Goal: Information Seeking & Learning: Learn about a topic

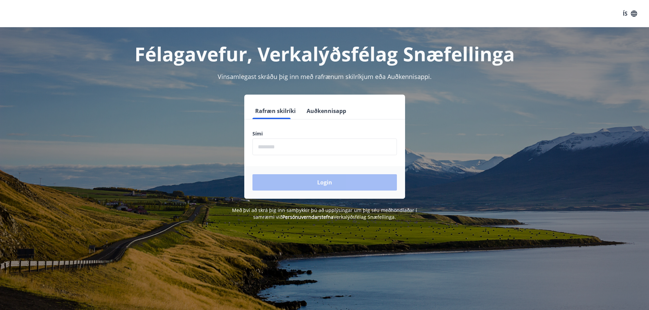
click at [318, 147] on input "phone" at bounding box center [324, 147] width 144 height 17
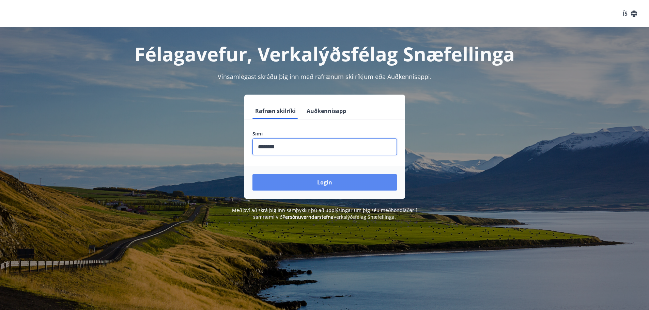
type input "********"
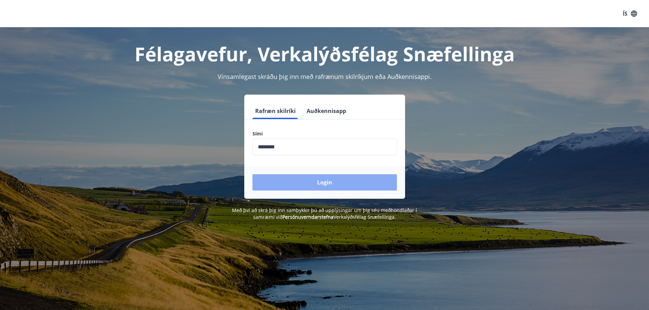
click at [335, 184] on button "Login" at bounding box center [324, 182] width 144 height 16
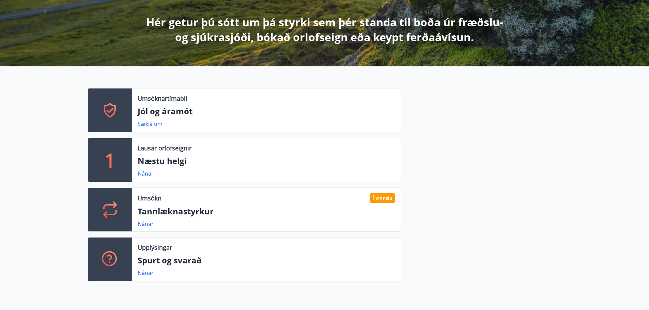
scroll to position [162, 0]
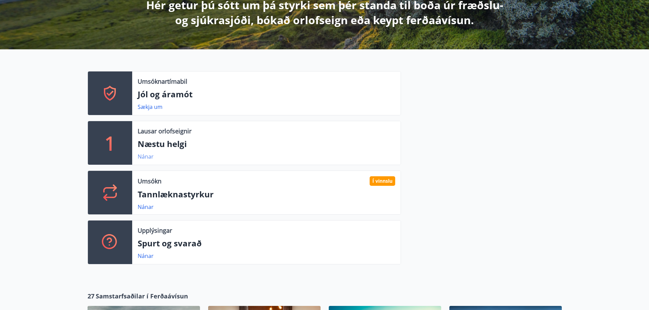
click at [145, 156] on link "Nánar" at bounding box center [146, 156] width 16 height 7
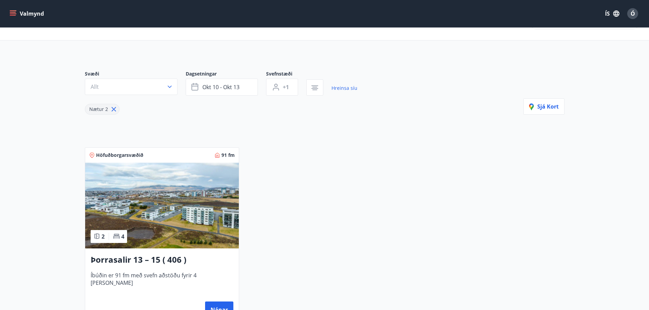
scroll to position [21, 0]
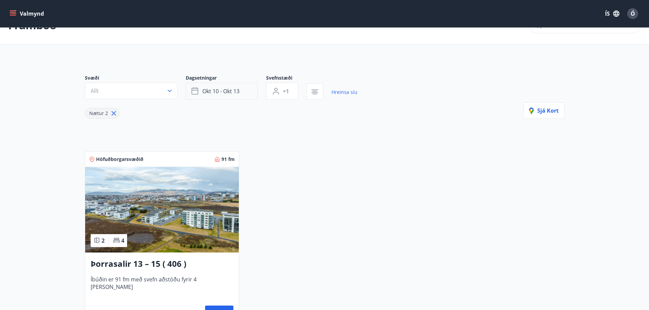
click at [228, 91] on span "okt 10 - okt 13" at bounding box center [220, 91] width 37 height 7
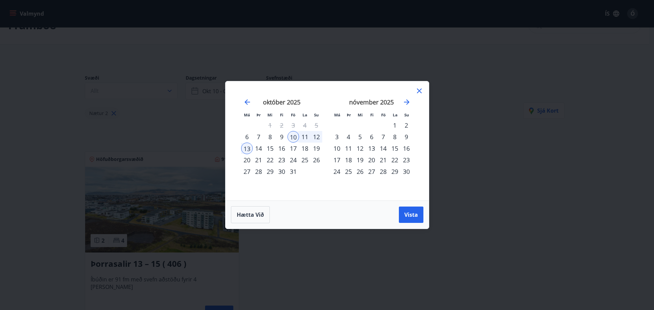
click at [290, 172] on div "31" at bounding box center [294, 172] width 12 height 12
click at [337, 137] on div "3" at bounding box center [337, 137] width 12 height 12
click at [410, 213] on span "Vista" at bounding box center [411, 214] width 14 height 7
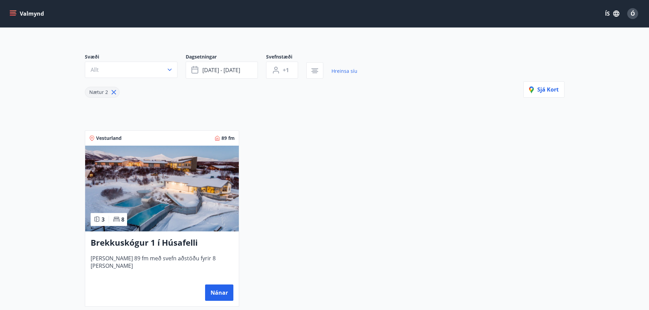
scroll to position [43, 0]
click at [221, 289] on button "Nánar" at bounding box center [219, 293] width 28 height 16
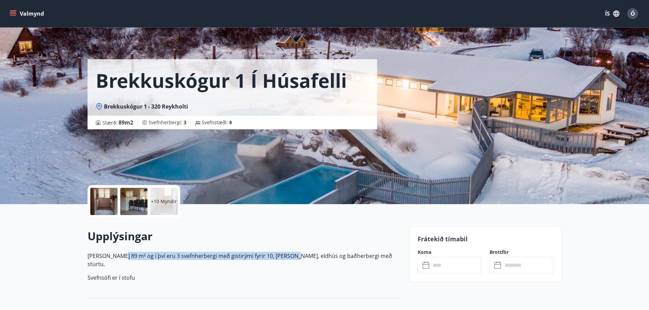
drag, startPoint x: 117, startPoint y: 257, endPoint x: 288, endPoint y: 255, distance: 171.1
click at [287, 255] on p "Húsið er 89 m² og í því eru 3 svefnherbergi með gistirými fyrir 10, stofa, eldh…" at bounding box center [244, 260] width 313 height 16
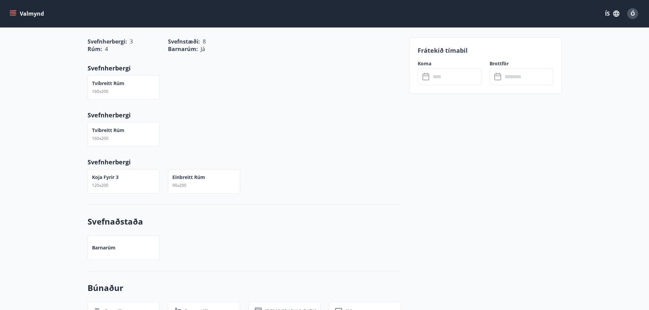
scroll to position [254, 0]
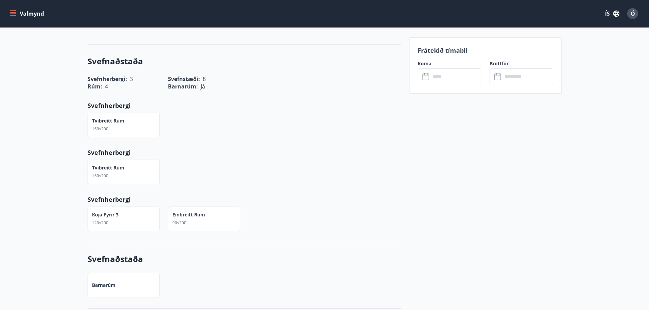
click at [451, 76] on input "text" at bounding box center [456, 76] width 51 height 17
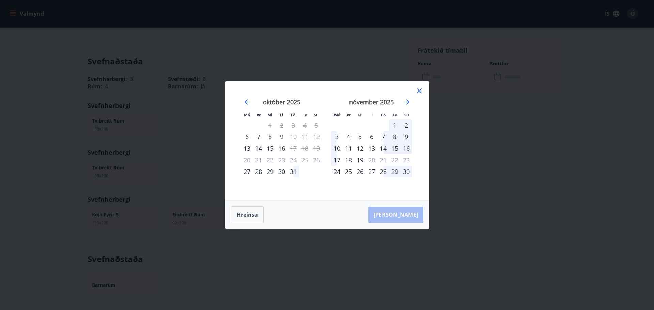
click at [386, 172] on div "28" at bounding box center [384, 172] width 12 height 12
click at [410, 173] on div "30" at bounding box center [407, 172] width 12 height 12
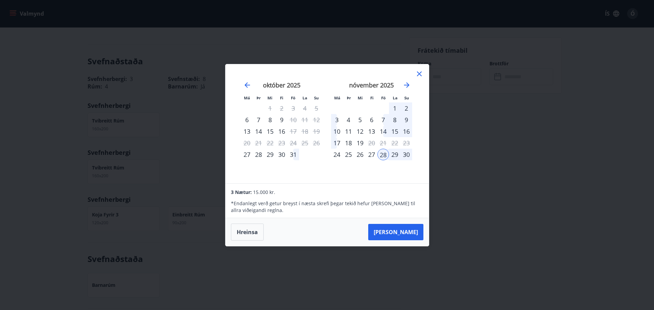
click at [407, 154] on div "30" at bounding box center [407, 155] width 12 height 12
click at [409, 85] on icon "Move forward to switch to the next month." at bounding box center [406, 84] width 5 height 5
click at [248, 84] on icon "Move backward to switch to the previous month." at bounding box center [247, 85] width 8 height 8
click at [410, 85] on icon "Move forward to switch to the next month." at bounding box center [407, 85] width 8 height 8
click at [339, 108] on div "1" at bounding box center [337, 109] width 12 height 12
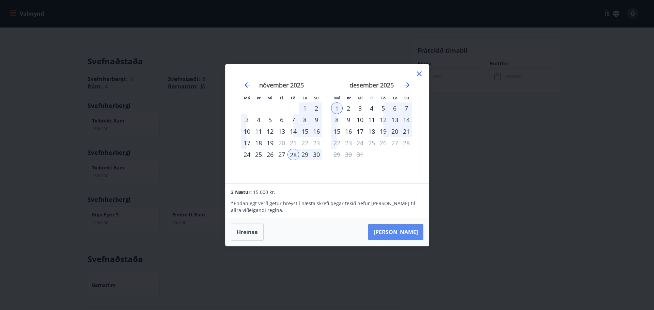
click at [411, 233] on button "Taka Frá" at bounding box center [395, 232] width 55 height 16
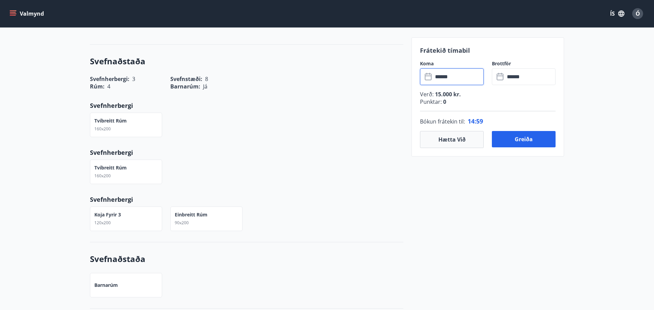
type input "******"
click at [445, 139] on button "Hætta við" at bounding box center [450, 139] width 64 height 17
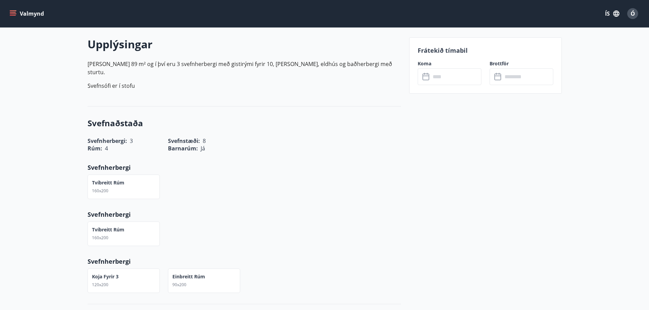
scroll to position [78, 0]
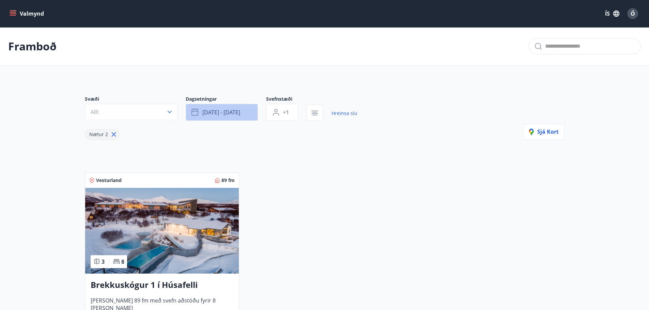
click at [243, 105] on button "okt 31 - nóv 03" at bounding box center [222, 112] width 72 height 17
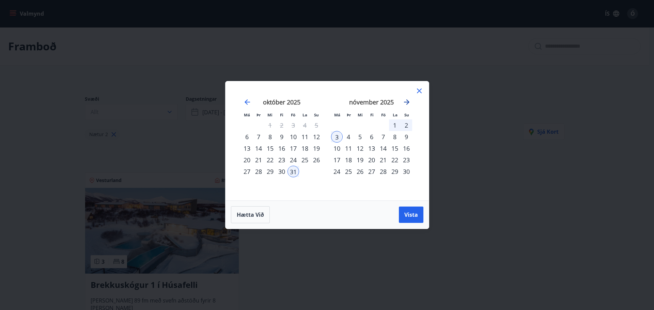
click at [408, 100] on icon "Move forward to switch to the next month." at bounding box center [407, 102] width 8 height 8
click at [337, 172] on div "29" at bounding box center [337, 172] width 12 height 12
click at [406, 103] on icon "Move forward to switch to the next month." at bounding box center [407, 102] width 8 height 8
click at [374, 126] on div "1" at bounding box center [372, 126] width 12 height 12
click at [385, 128] on div "2" at bounding box center [384, 126] width 12 height 12
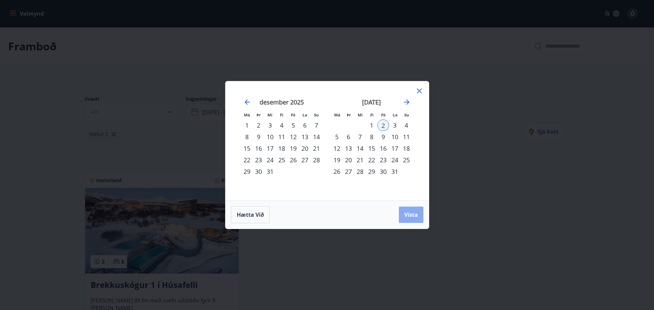
click at [409, 217] on span "Vista" at bounding box center [411, 214] width 14 height 7
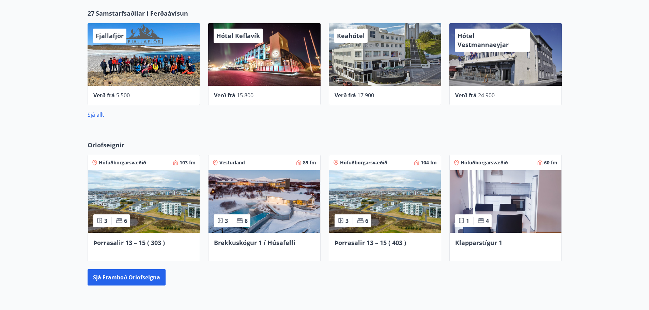
scroll to position [447, 0]
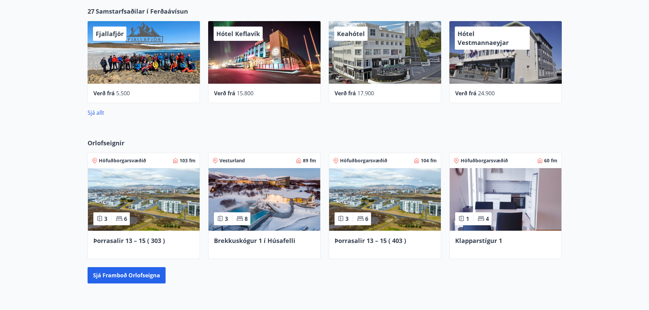
click at [475, 193] on img at bounding box center [506, 199] width 112 height 63
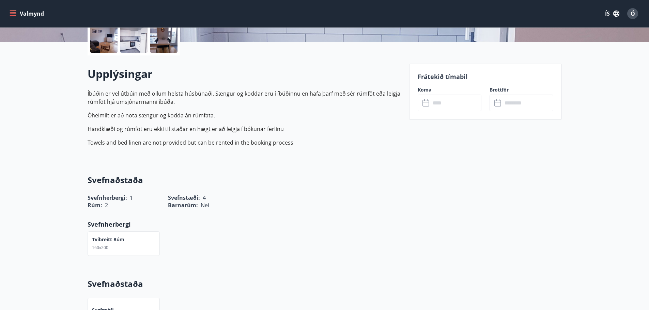
scroll to position [207, 0]
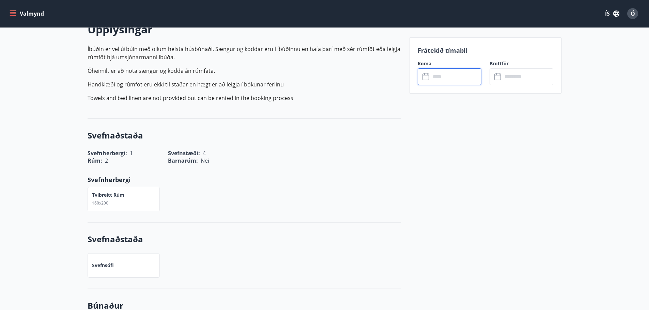
click at [452, 69] on input "text" at bounding box center [456, 76] width 51 height 17
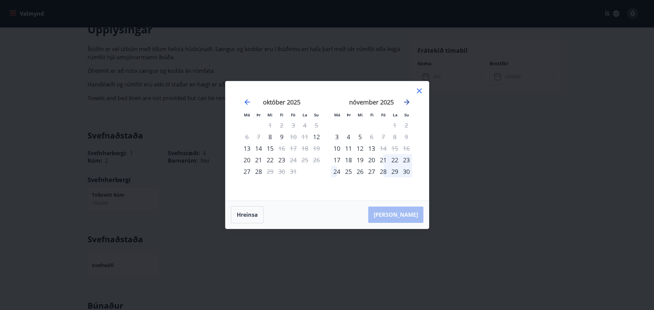
click at [408, 101] on icon "Move forward to switch to the next month." at bounding box center [406, 101] width 5 height 5
click at [248, 101] on icon "Move backward to switch to the previous month." at bounding box center [247, 102] width 8 height 8
click at [421, 91] on icon at bounding box center [419, 91] width 8 height 8
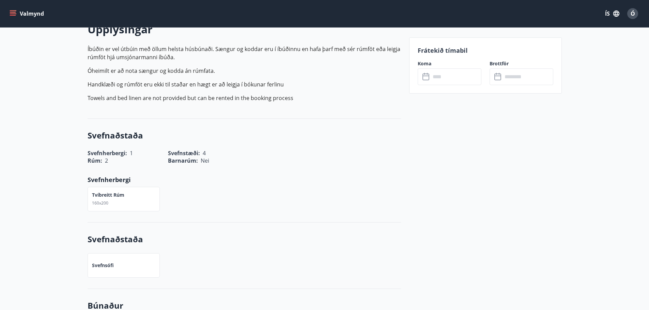
drag, startPoint x: 645, startPoint y: 134, endPoint x: 638, endPoint y: 104, distance: 31.2
drag, startPoint x: 648, startPoint y: 102, endPoint x: 651, endPoint y: 55, distance: 47.1
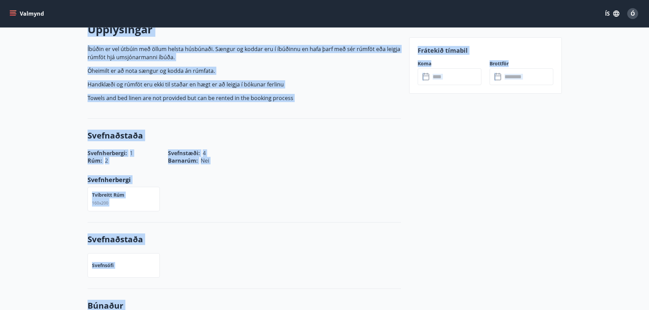
scroll to position [0, 0]
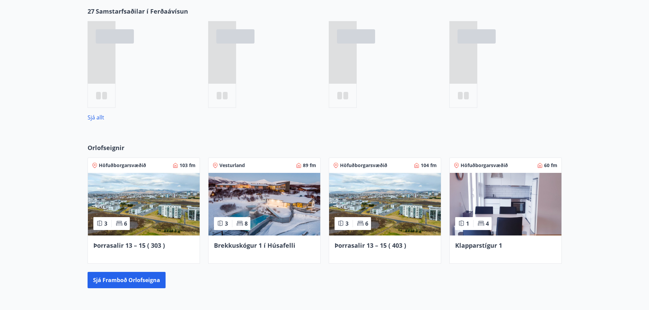
scroll to position [493, 0]
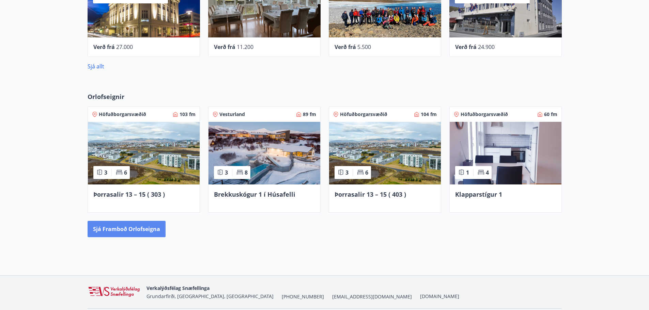
click at [113, 232] on button "Sjá framboð orlofseigna" at bounding box center [127, 229] width 78 height 16
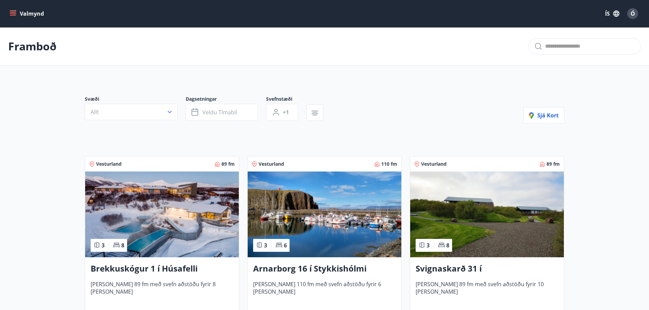
click at [13, 16] on icon "menu" at bounding box center [13, 13] width 7 height 7
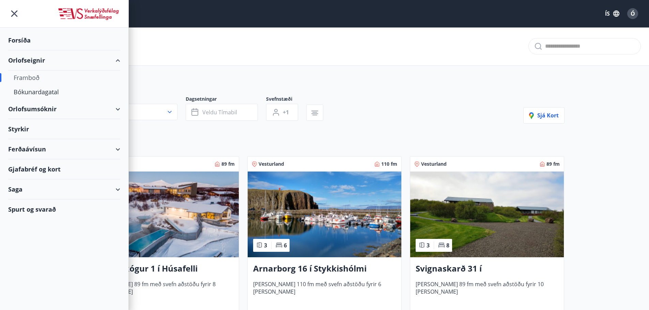
click at [117, 148] on div "Ferðaávísun" at bounding box center [64, 149] width 112 height 20
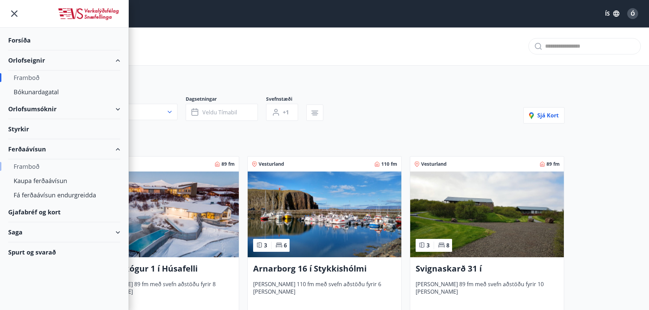
click at [28, 166] on div "Framboð" at bounding box center [64, 166] width 101 height 14
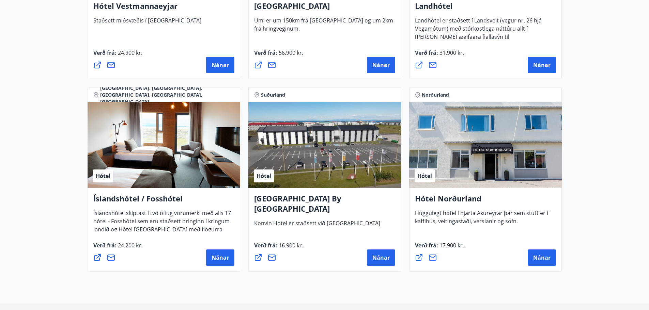
scroll to position [1594, 0]
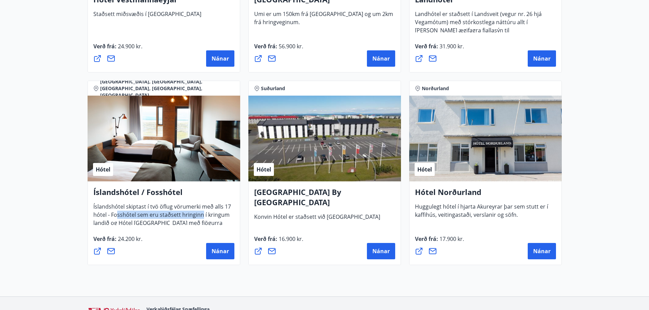
drag, startPoint x: 118, startPoint y: 212, endPoint x: 205, endPoint y: 214, distance: 87.3
click at [205, 214] on span "Íslandshótel skiptast í tvö öflug vörumerki með alls 17 hótel - Fosshótel sem e…" at bounding box center [162, 221] width 138 height 37
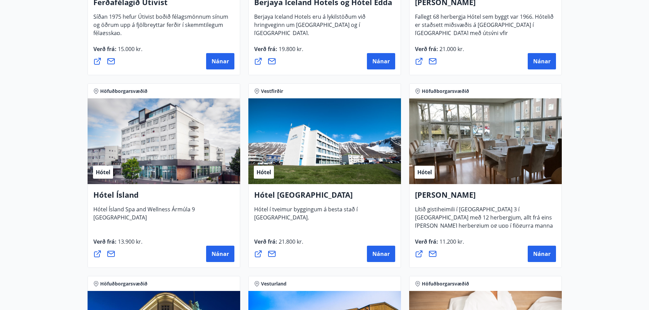
scroll to position [815, 0]
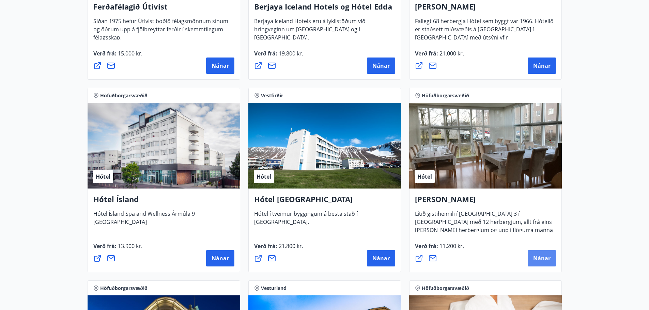
click at [540, 264] on button "Nánar" at bounding box center [542, 258] width 28 height 16
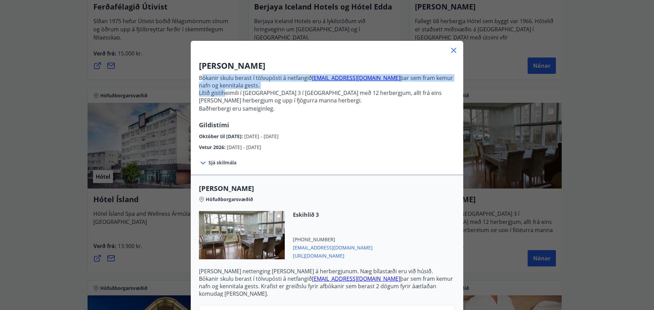
drag, startPoint x: 200, startPoint y: 79, endPoint x: 222, endPoint y: 91, distance: 25.8
click at [222, 91] on p "Bókanir skulu berast í tölvupósti á netfangið stay@alba.is þar sem fram kemur n…" at bounding box center [327, 96] width 256 height 49
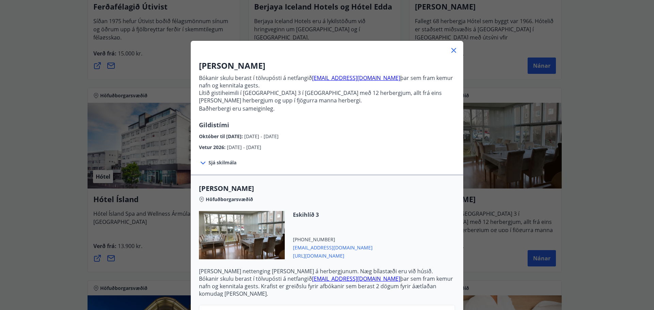
click at [251, 94] on p "Lítið gistiheimili í Eskihlíð 3 í Reykjavík með 12 herbergjum, allt frá eins ma…" at bounding box center [327, 100] width 256 height 23
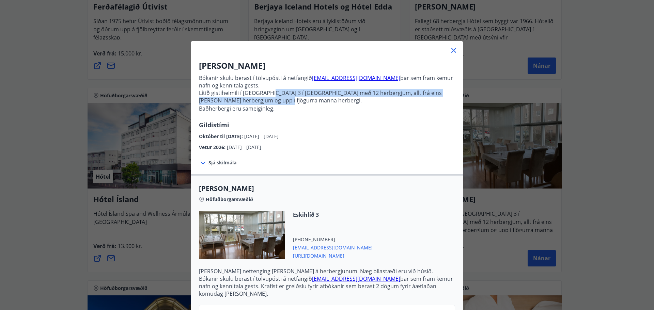
drag, startPoint x: 294, startPoint y: 98, endPoint x: 339, endPoint y: 103, distance: 45.9
click at [339, 103] on p "Lítið gistiheimili í Eskihlíð 3 í Reykjavík með 12 herbergjum, allt frá eins ma…" at bounding box center [327, 100] width 256 height 23
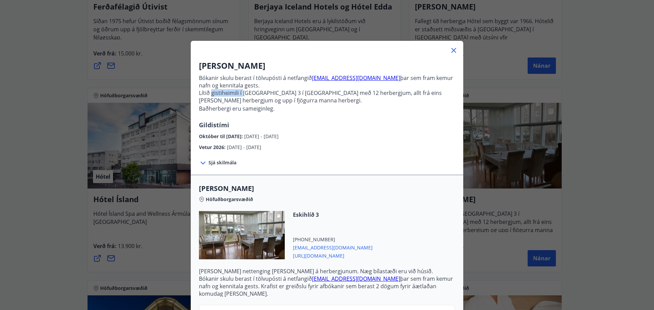
drag, startPoint x: 217, startPoint y: 93, endPoint x: 247, endPoint y: 94, distance: 29.7
click at [247, 94] on p "Lítið gistiheimili í Eskihlíð 3 í Reykjavík með 12 herbergjum, allt frá eins ma…" at bounding box center [327, 100] width 256 height 23
click at [450, 46] on div at bounding box center [327, 48] width 273 height 14
click at [214, 162] on span "Sjá skilmála" at bounding box center [223, 162] width 28 height 7
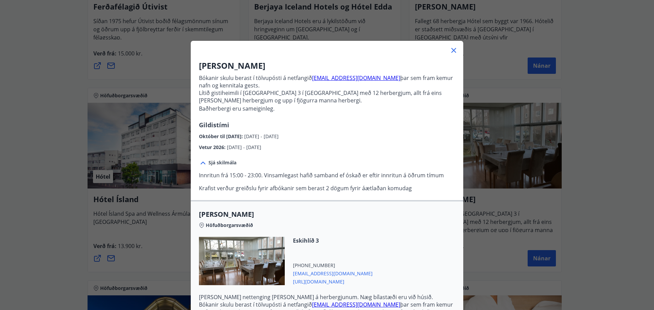
drag, startPoint x: 199, startPoint y: 174, endPoint x: 447, endPoint y: 185, distance: 248.3
click at [444, 172] on div "Sjá skilmála Innritun frá 15:00 - 23:00. Vinsamlegast hafið samband ef óskað er…" at bounding box center [327, 175] width 273 height 49
drag, startPoint x: 417, startPoint y: 189, endPoint x: 203, endPoint y: 189, distance: 213.6
click at [203, 189] on p "Krafist verður greiðslu fyrir afbókanir sem berast 2 dögum fyrir áætlaðan komud…" at bounding box center [327, 192] width 256 height 15
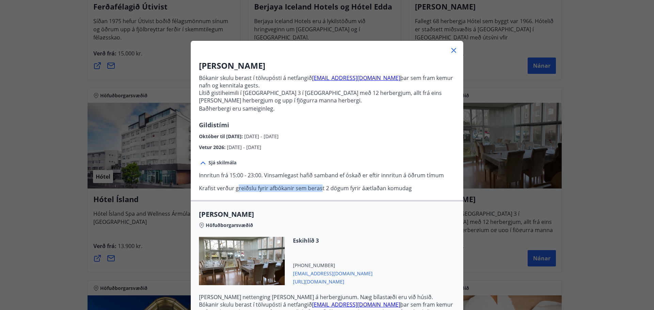
drag, startPoint x: 277, startPoint y: 189, endPoint x: 327, endPoint y: 189, distance: 50.1
click at [319, 189] on p "Krafist verður greiðslu fyrir afbókanir sem berast 2 dögum fyrir áætlaðan komud…" at bounding box center [327, 192] width 256 height 15
drag, startPoint x: 327, startPoint y: 189, endPoint x: 343, endPoint y: 189, distance: 15.7
click at [337, 189] on p "Krafist verður greiðslu fyrir afbókanir sem berast 2 dögum fyrir áætlaðan komud…" at bounding box center [327, 192] width 256 height 15
click at [452, 49] on icon at bounding box center [453, 50] width 5 height 5
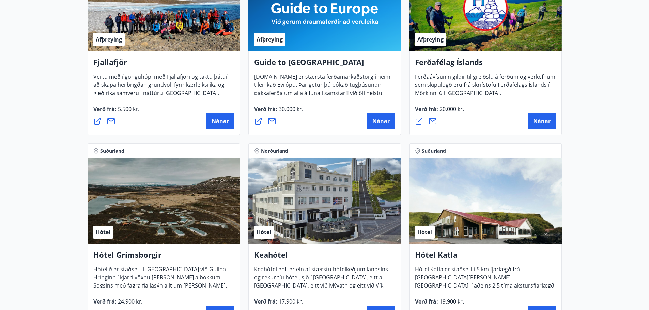
scroll to position [0, 0]
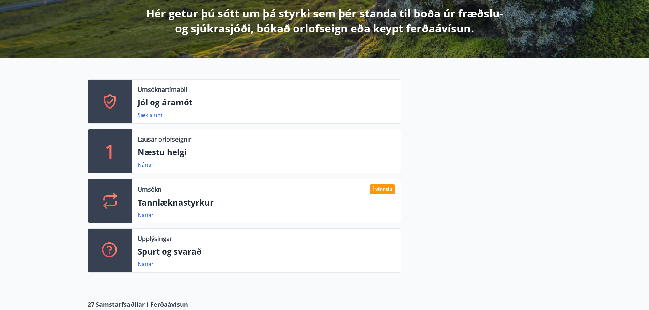
scroll to position [63, 0]
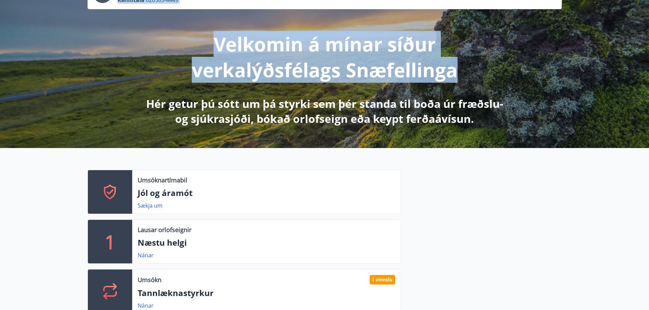
drag, startPoint x: 648, startPoint y: 62, endPoint x: 651, endPoint y: 79, distance: 17.6
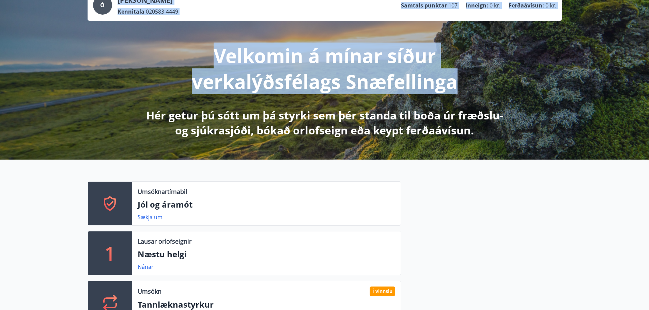
scroll to position [0, 0]
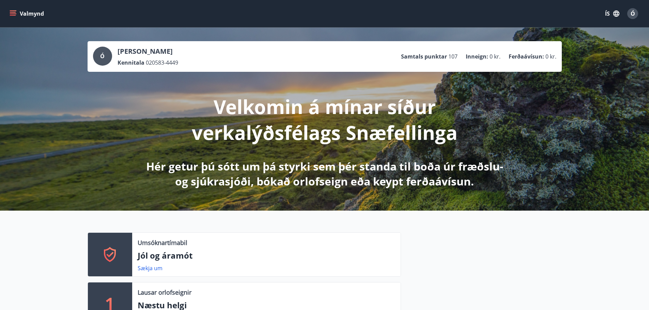
click at [525, 141] on div "Ó Ólafur Helgi Ólafsson Kennitala 020583-4449 Samtals punktar 107 Inneign : 0 k…" at bounding box center [324, 119] width 649 height 183
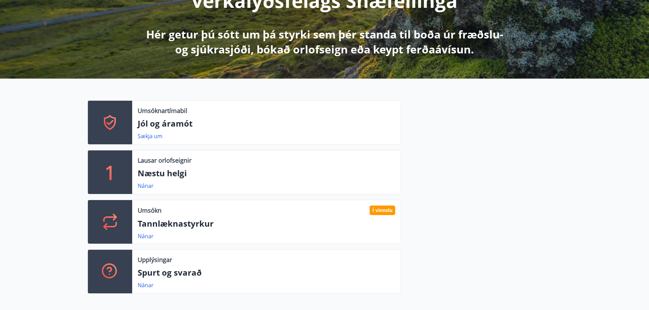
scroll to position [140, 0]
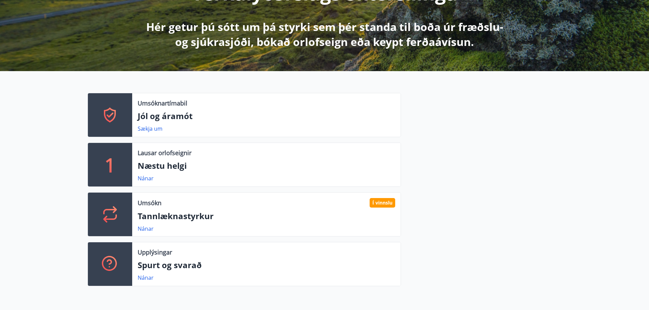
click at [105, 214] on icon at bounding box center [110, 214] width 16 height 16
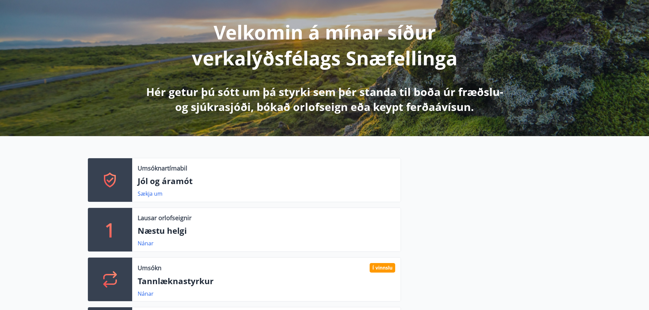
scroll to position [0, 0]
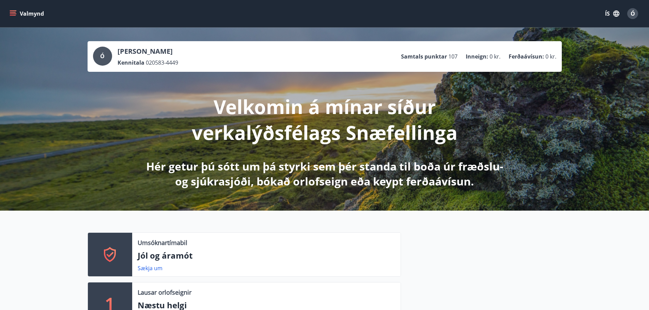
click at [633, 15] on span "Ó" at bounding box center [633, 13] width 4 height 7
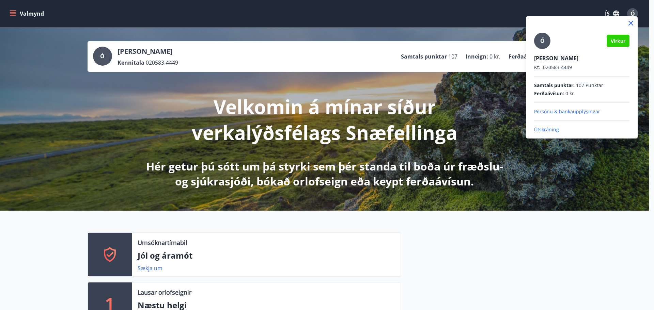
click at [634, 12] on div at bounding box center [327, 155] width 654 height 310
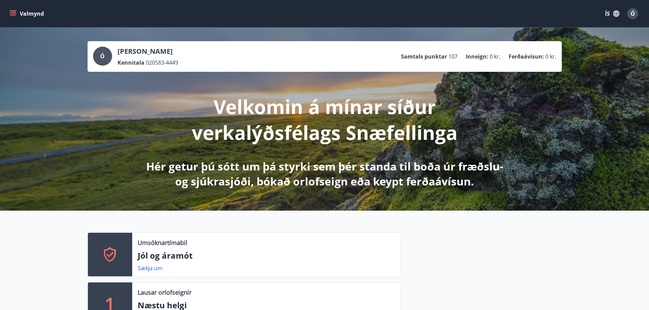
click at [17, 12] on button "Valmynd" at bounding box center [27, 13] width 39 height 12
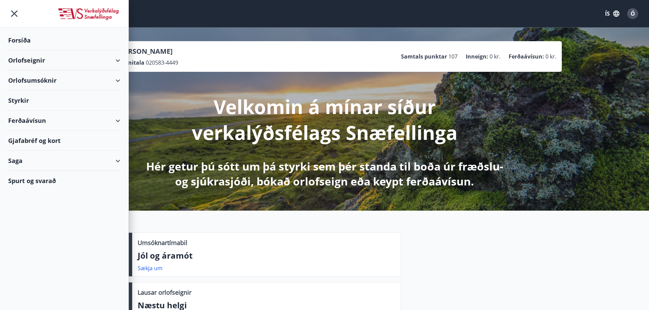
click at [37, 98] on div "Styrkir" at bounding box center [64, 101] width 112 height 20
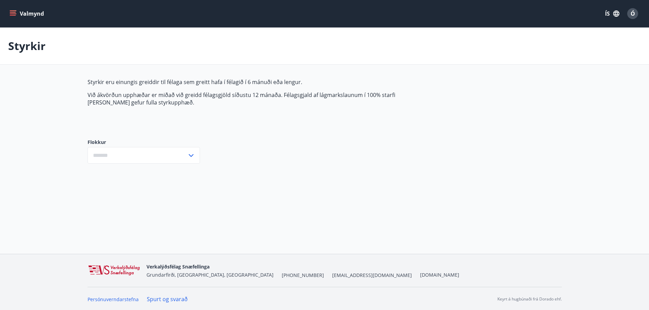
type input "***"
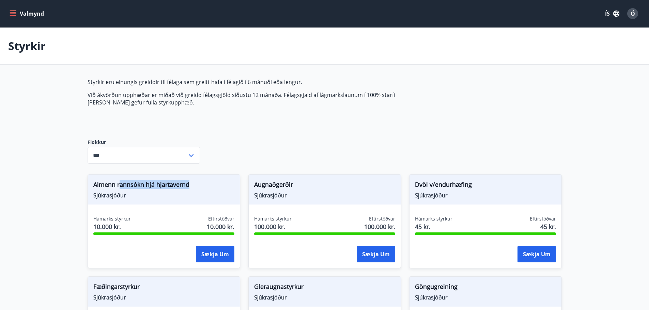
drag, startPoint x: 121, startPoint y: 185, endPoint x: 237, endPoint y: 186, distance: 115.8
click at [236, 186] on div "Almenn rannsókn hjá hjartavernd Sjúkrasjóður" at bounding box center [164, 190] width 152 height 30
drag, startPoint x: 423, startPoint y: 186, endPoint x: 478, endPoint y: 185, distance: 55.9
click at [478, 185] on span "Dvöl v/endurhæfing" at bounding box center [485, 186] width 141 height 12
click at [433, 194] on span "Sjúkrasjóður" at bounding box center [485, 195] width 141 height 7
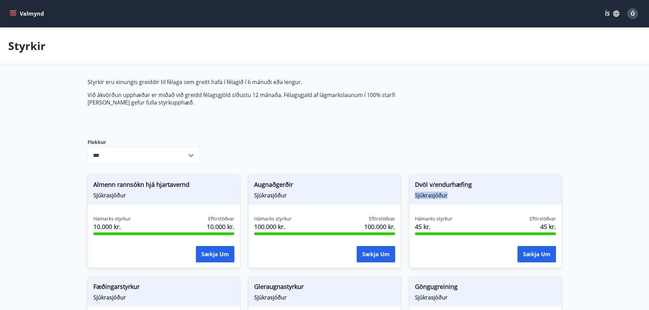
drag, startPoint x: 416, startPoint y: 193, endPoint x: 464, endPoint y: 195, distance: 48.4
click at [459, 195] on span "Sjúkrasjóður" at bounding box center [485, 195] width 141 height 7
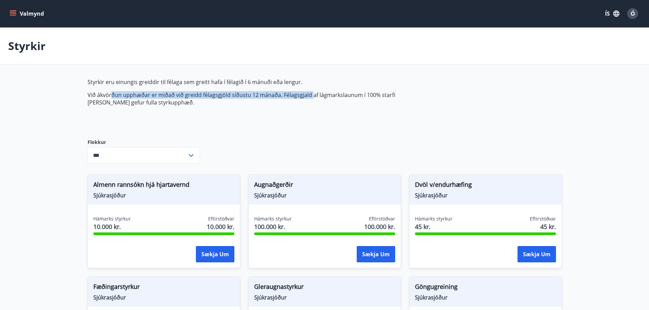
drag, startPoint x: 114, startPoint y: 94, endPoint x: 315, endPoint y: 87, distance: 200.8
click at [312, 87] on span "Styrkir eru einungis greiddir til félaga sem greitt hafa í félagið í 6 mánuði e…" at bounding box center [249, 92] width 322 height 28
click at [349, 88] on span "Styrkir eru einungis greiddir til félaga sem greitt hafa í félagið í 6 mánuði e…" at bounding box center [249, 92] width 322 height 28
click at [356, 89] on span "Styrkir eru einungis greiddir til félaga sem greitt hafa í félagið í 6 mánuði e…" at bounding box center [249, 92] width 322 height 28
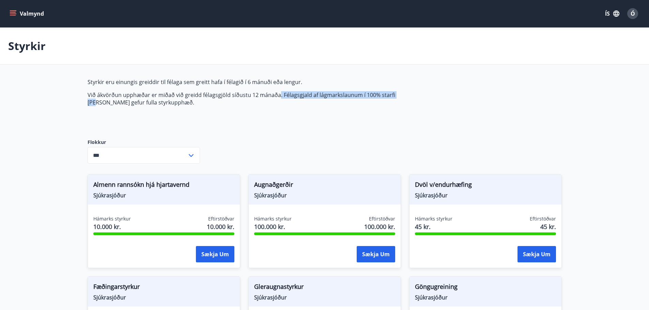
drag, startPoint x: 409, startPoint y: 93, endPoint x: 277, endPoint y: 94, distance: 131.9
click at [277, 94] on p "Við ákvörðun upphæðar er miðað við greidd félagsgjöld síðustu 12 mánaða. Félags…" at bounding box center [249, 98] width 322 height 15
click at [316, 104] on p "Við ákvörðun upphæðar er miðað við greidd félagsgjöld síðustu 12 mánaða. Félags…" at bounding box center [249, 98] width 322 height 15
drag, startPoint x: 204, startPoint y: 101, endPoint x: 110, endPoint y: 107, distance: 93.5
click at [116, 101] on p "Við ákvörðun upphæðar er miðað við greidd félagsgjöld síðustu 12 mánaða. Félags…" at bounding box center [249, 98] width 322 height 15
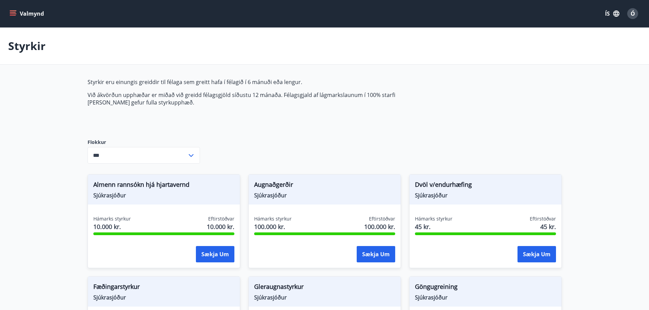
click at [184, 156] on input "***" at bounding box center [137, 155] width 99 height 17
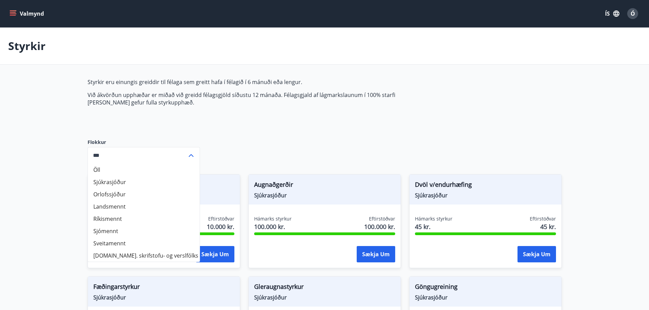
click at [20, 13] on button "Valmynd" at bounding box center [27, 13] width 39 height 12
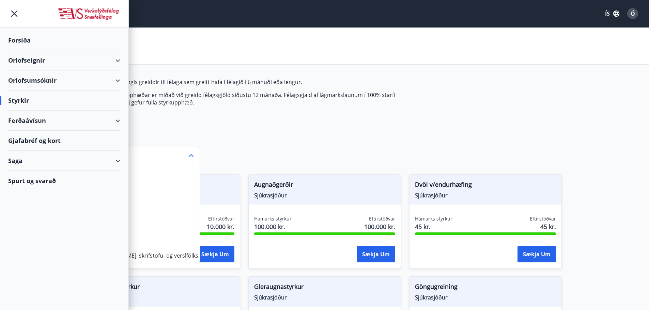
click at [116, 79] on div "Orlofsumsóknir" at bounding box center [64, 81] width 112 height 20
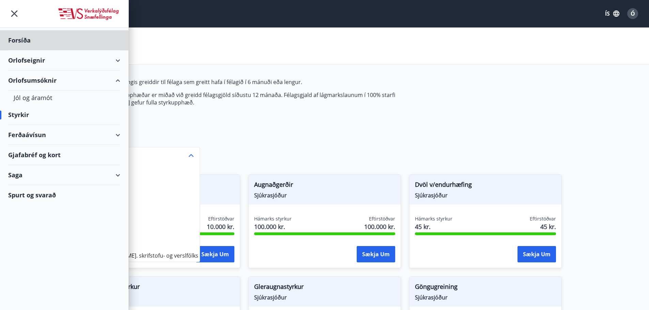
click at [18, 114] on div "Styrkir" at bounding box center [64, 115] width 112 height 20
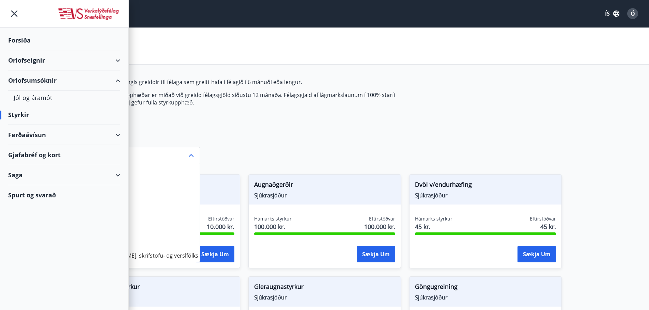
click at [120, 60] on div "Orlofseignir" at bounding box center [64, 60] width 112 height 20
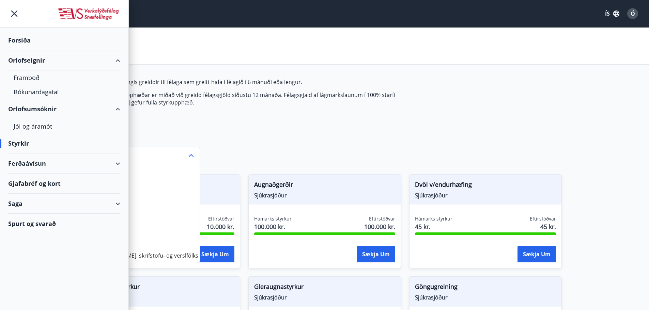
click at [117, 109] on div "Orlofsumsóknir" at bounding box center [64, 109] width 112 height 20
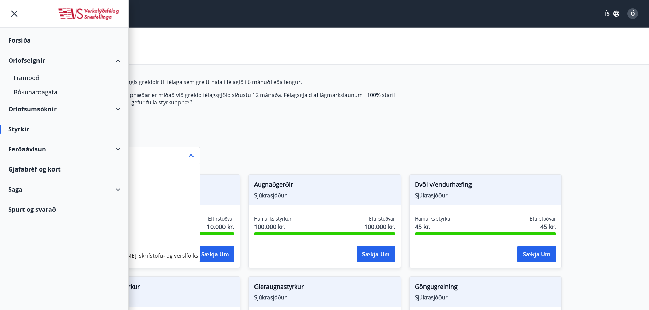
click at [116, 61] on div "Orlofseignir" at bounding box center [64, 60] width 112 height 20
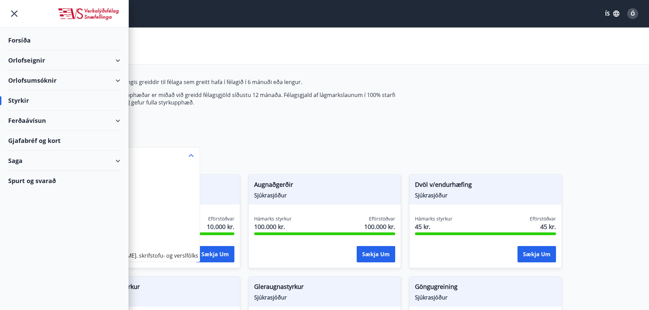
click at [37, 139] on div "Gjafabréf og kort" at bounding box center [64, 141] width 112 height 20
click at [640, 11] on button "Ó" at bounding box center [633, 13] width 16 height 16
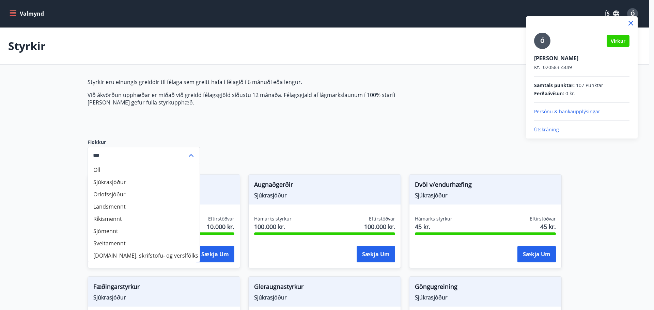
click at [557, 132] on p "Útskráning" at bounding box center [581, 129] width 95 height 7
